Goal: Task Accomplishment & Management: Manage account settings

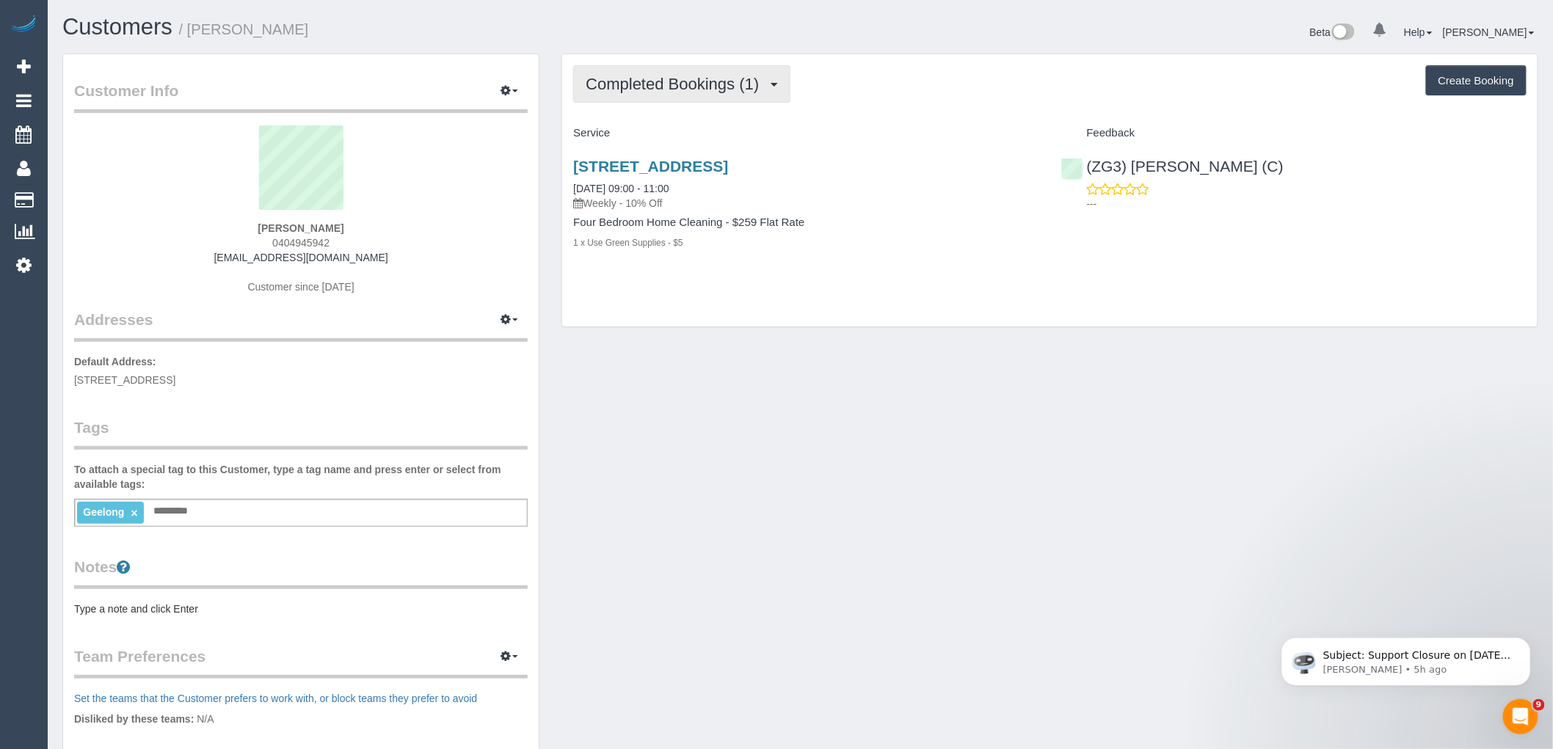
click at [726, 81] on span "Completed Bookings (1)" at bounding box center [676, 84] width 181 height 18
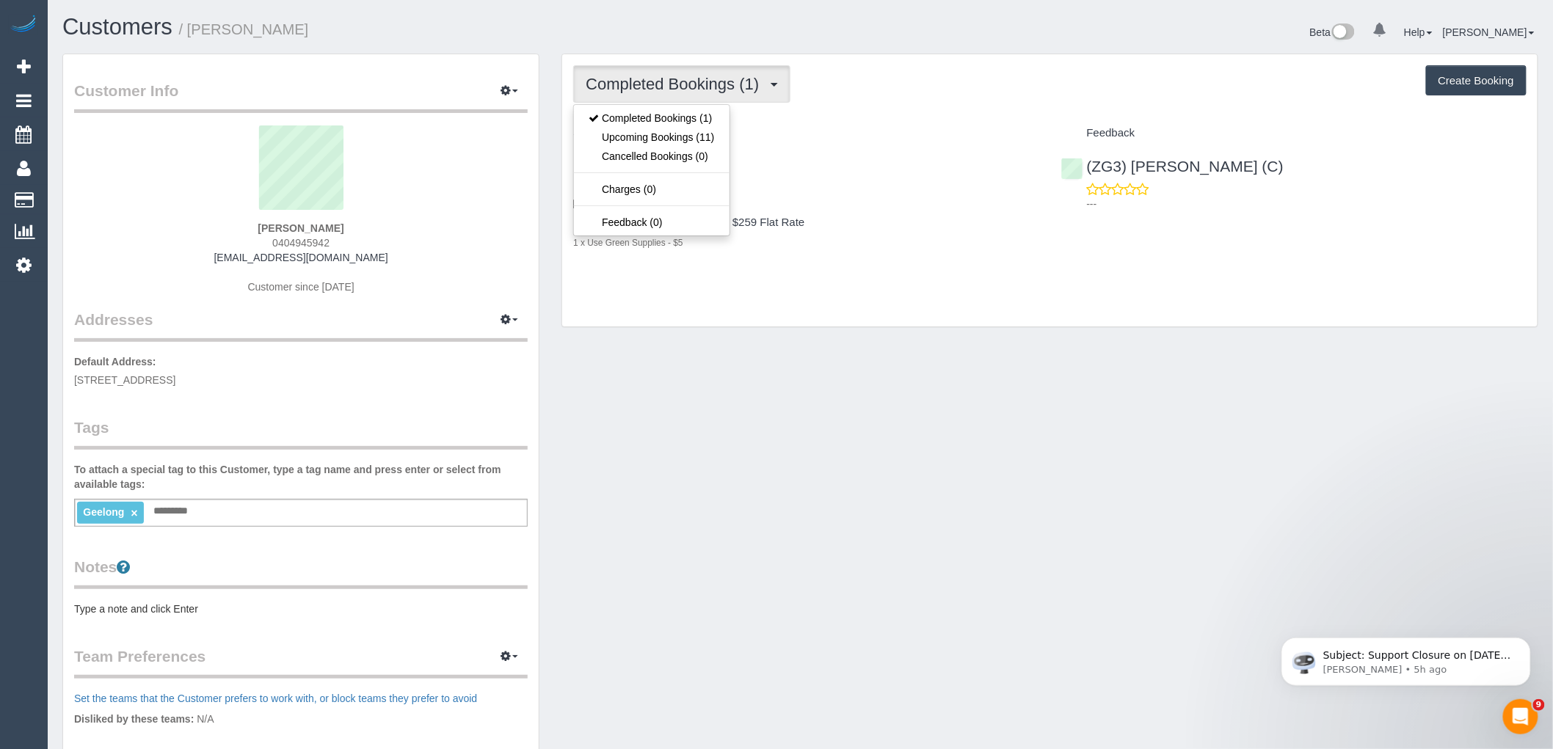
click at [864, 114] on div "Completed Bookings (1) Completed Bookings (1) Upcoming Bookings (11) Cancelled …" at bounding box center [1049, 190] width 975 height 273
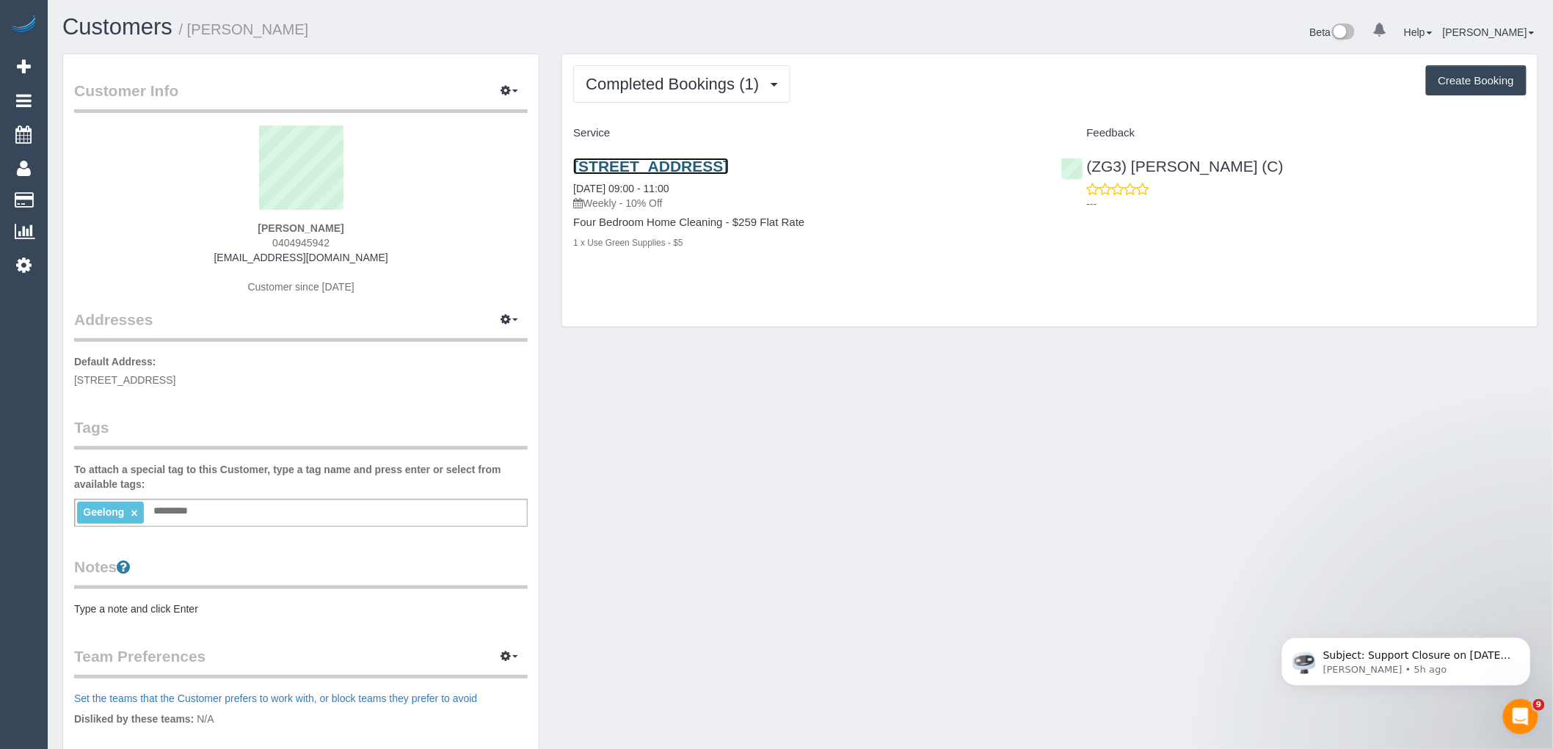
click at [728, 167] on link "8 Cumulus Avenue, Highton, VIC 3216" at bounding box center [650, 166] width 155 height 17
click at [405, 505] on div "Geelong × Add a tag" at bounding box center [300, 513] width 453 height 28
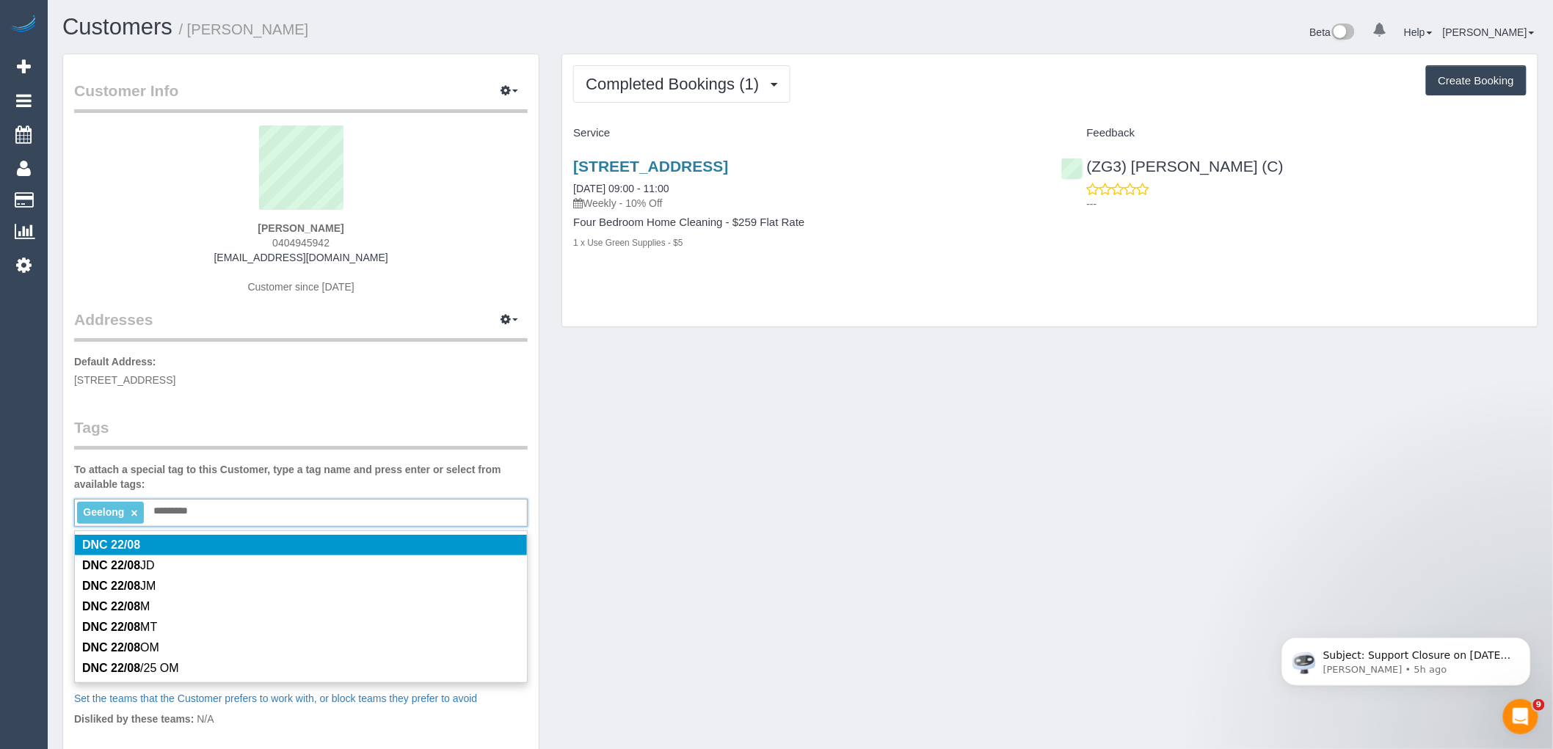
type input "*********"
click at [367, 419] on legend "Tags" at bounding box center [300, 433] width 453 height 33
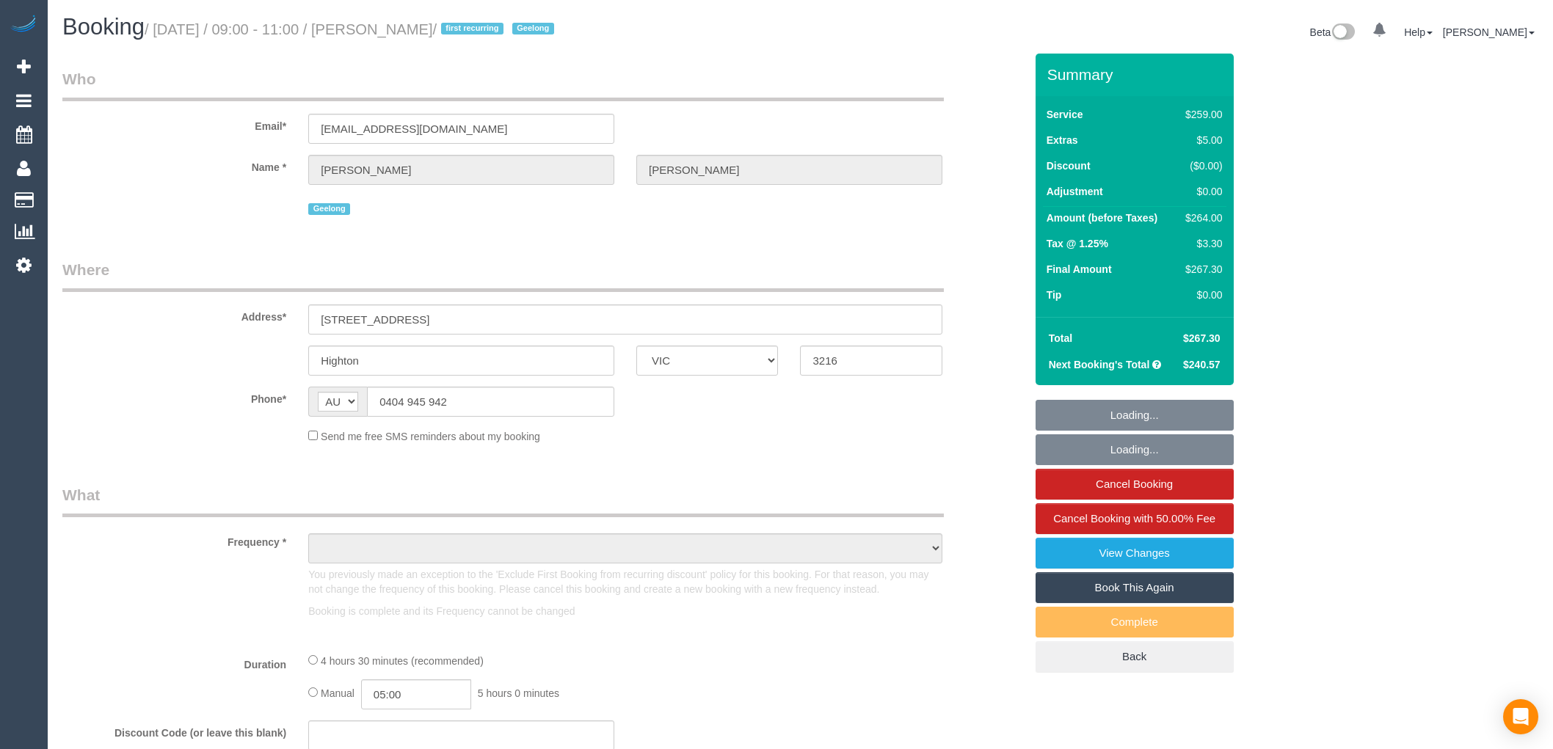
select select "VIC"
select select "string:stripe-pm_1Rwc0q2GScqysDRVBMhEZk2T"
select select "number:27"
select select "number:14"
select select "number:19"
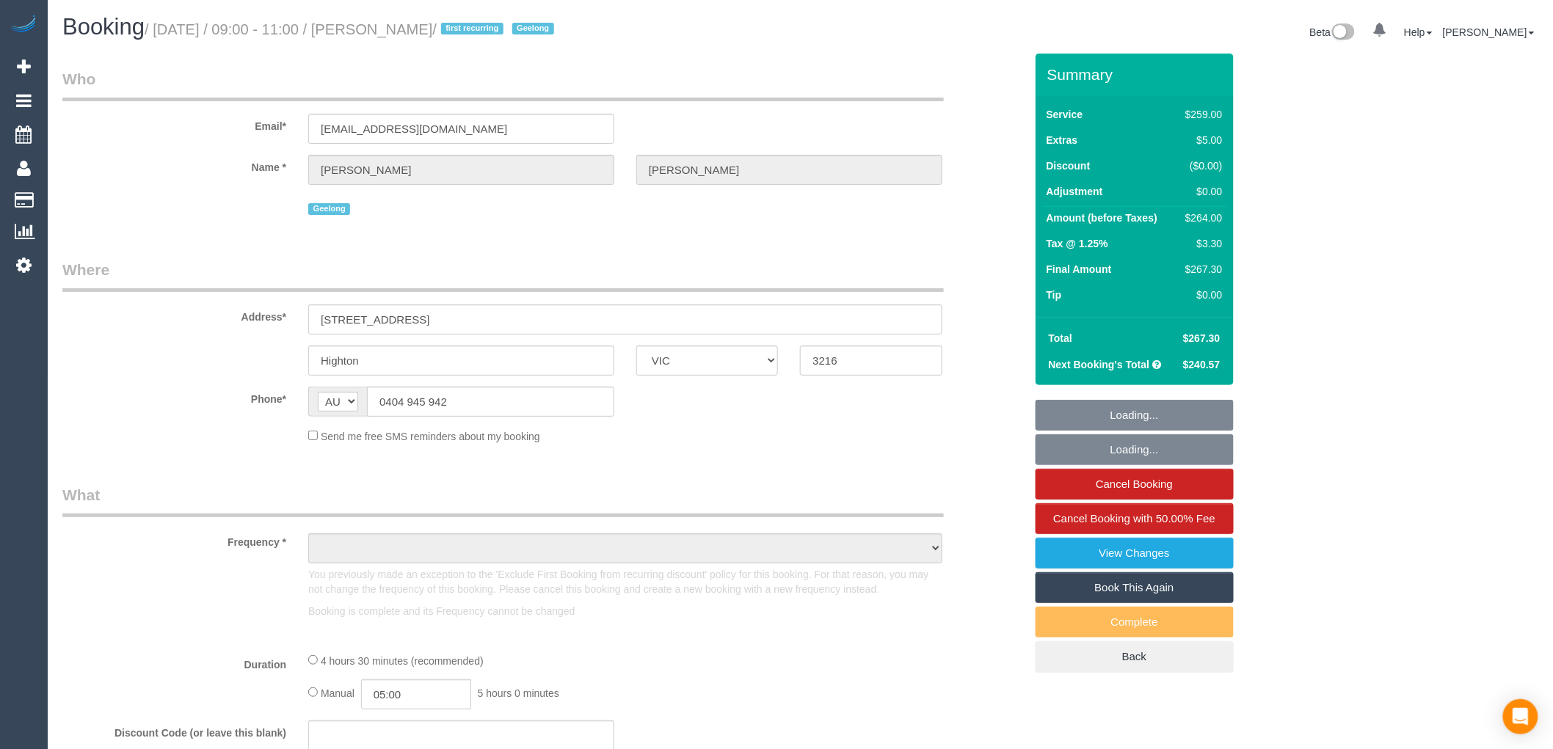
select select "number:24"
select select "number:33"
select select "number:12"
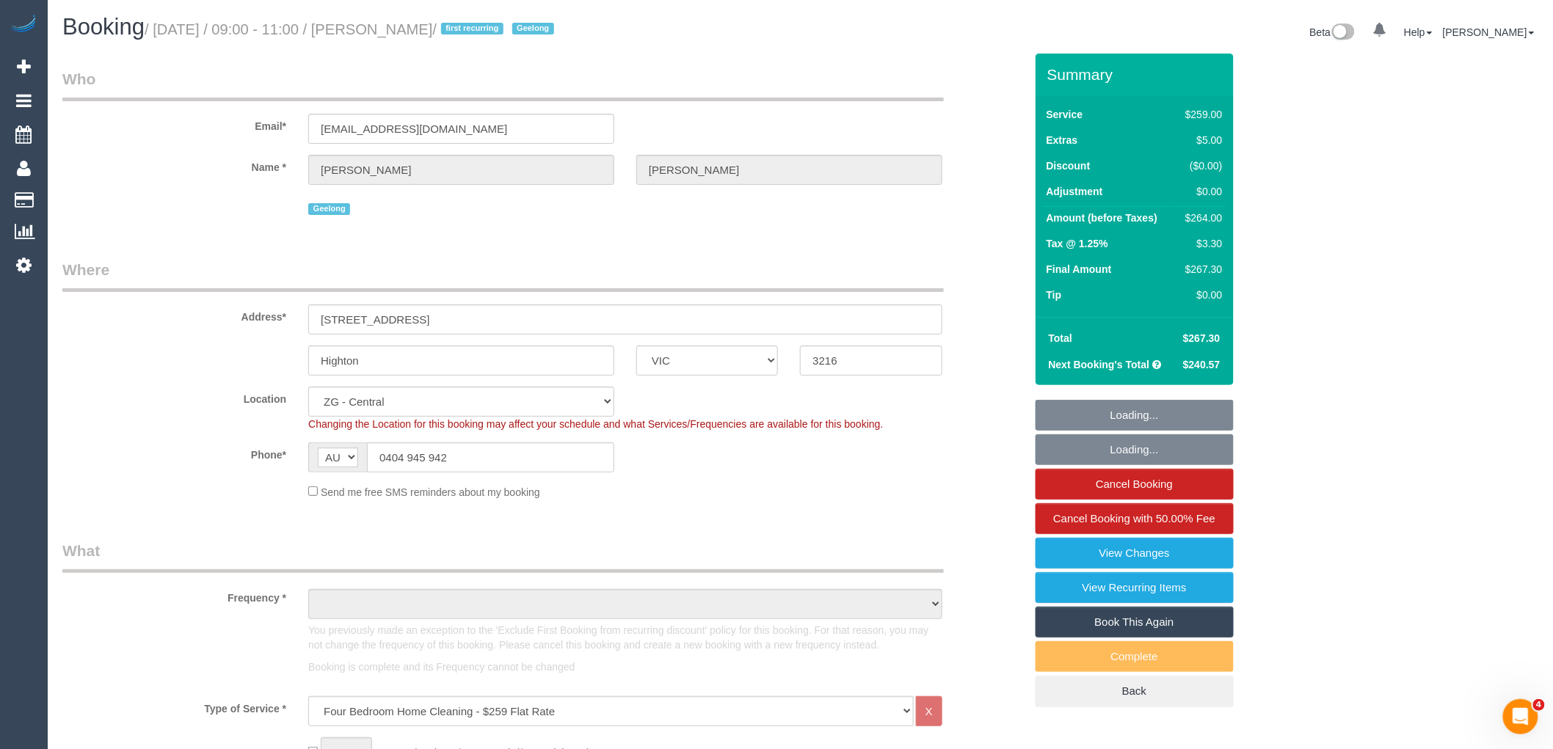
select select "object:917"
select select "spot1"
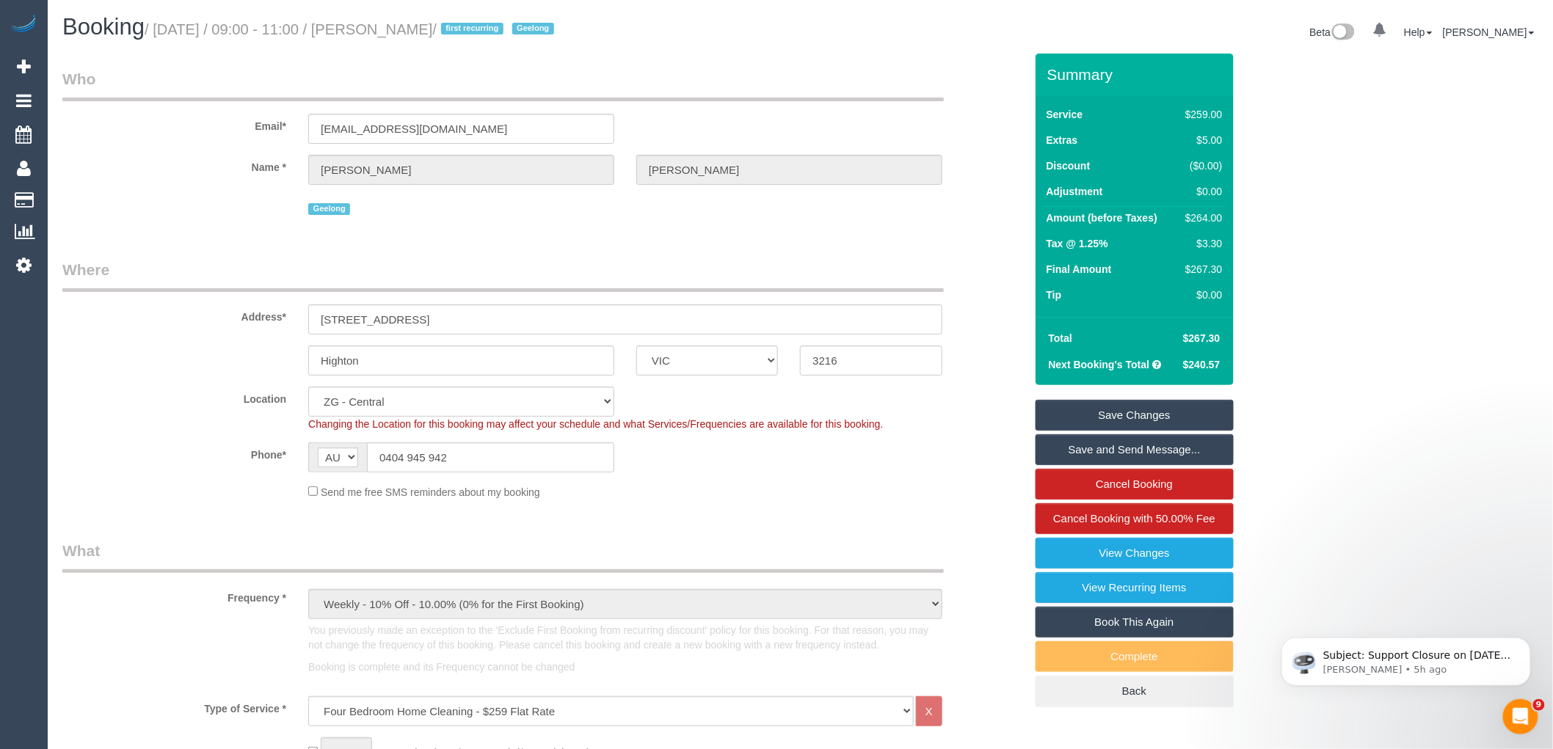
click at [587, 224] on fieldset "Who Email* [EMAIL_ADDRESS][DOMAIN_NAME] Name * [PERSON_NAME][GEOGRAPHIC_DATA] […" at bounding box center [543, 148] width 962 height 161
click at [1119, 558] on link "View Changes" at bounding box center [1134, 553] width 198 height 31
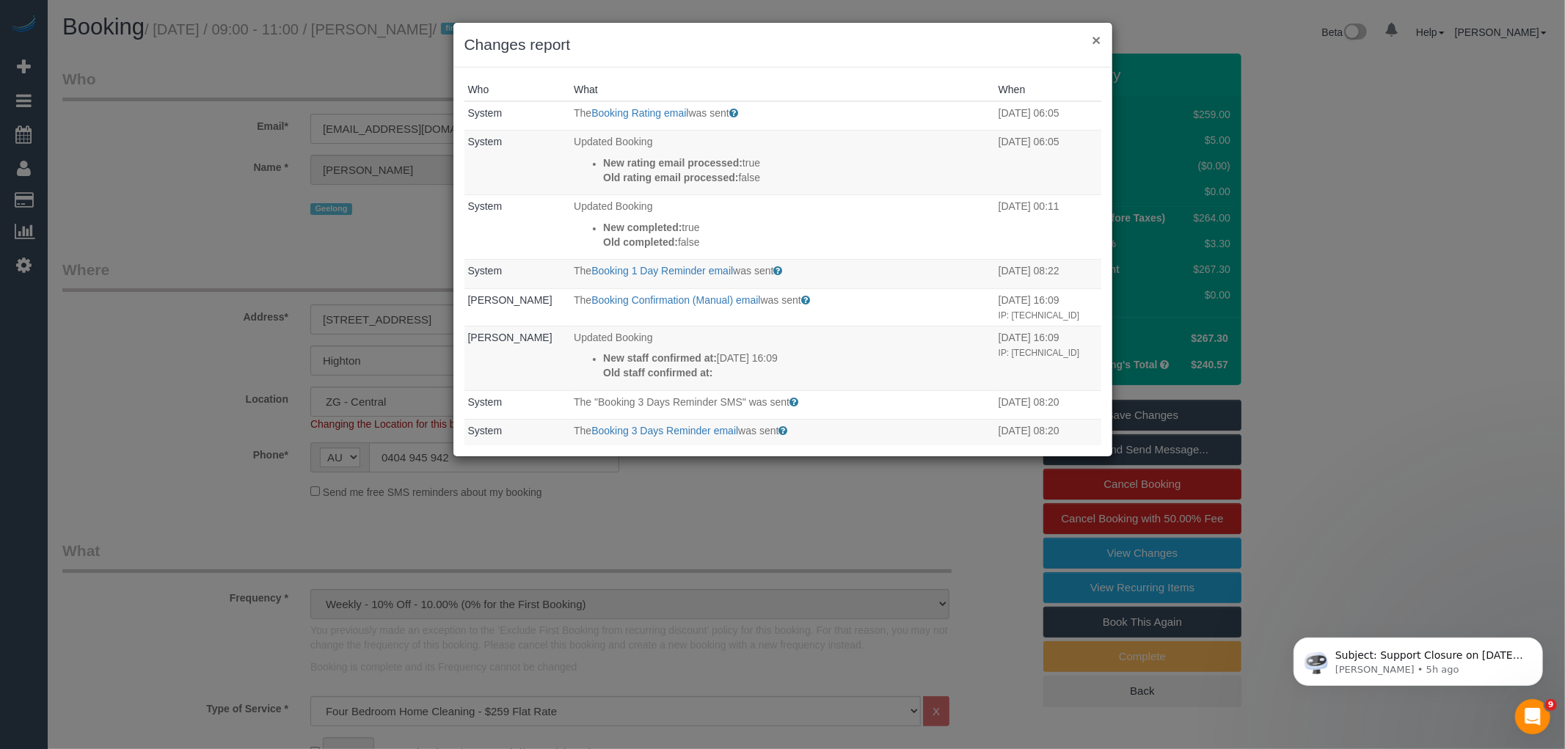
click at [1099, 40] on button "×" at bounding box center [1096, 39] width 9 height 15
